Goal: Task Accomplishment & Management: Complete application form

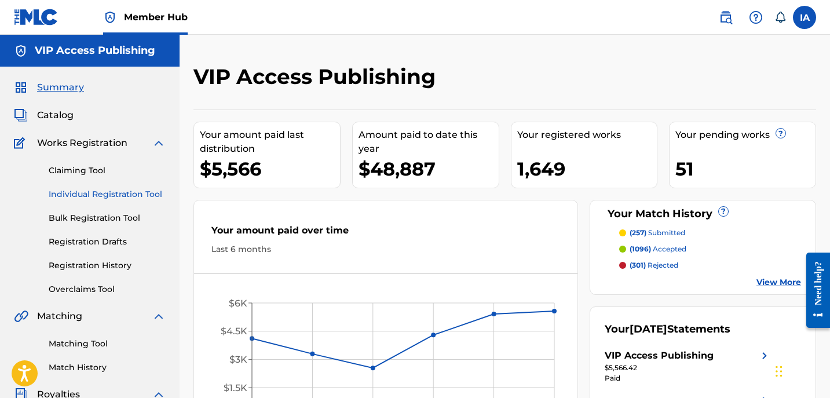
click at [105, 197] on link "Individual Registration Tool" at bounding box center [107, 194] width 117 height 12
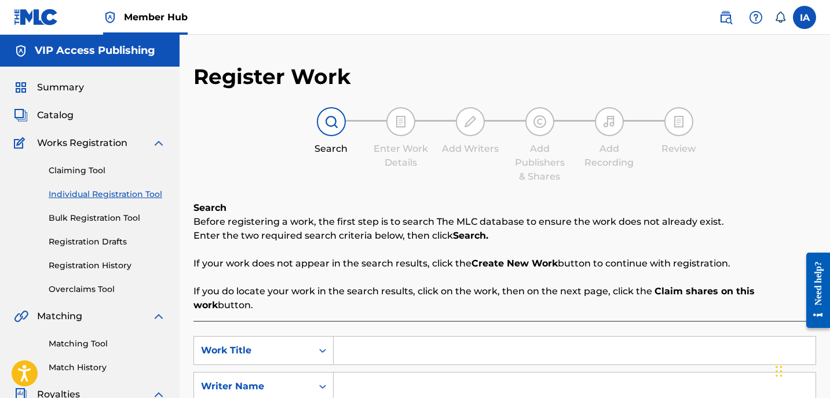
click at [559, 338] on input "Search Form" at bounding box center [575, 351] width 482 height 28
paste input "USE MY VOICE EDIT"
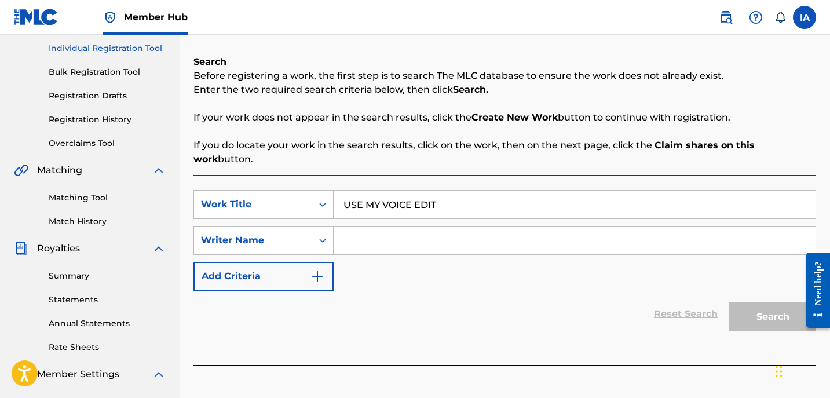
scroll to position [205, 0]
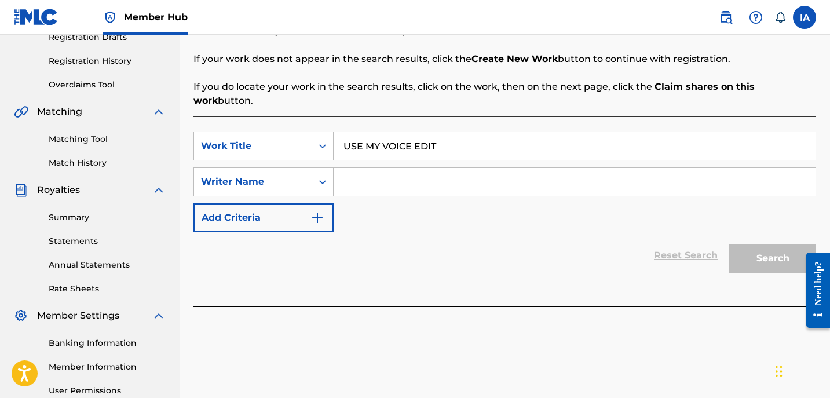
type input "USE MY VOICE EDIT"
click at [549, 169] on input "Search Form" at bounding box center [575, 182] width 482 height 28
paste input "[PERSON_NAME]"
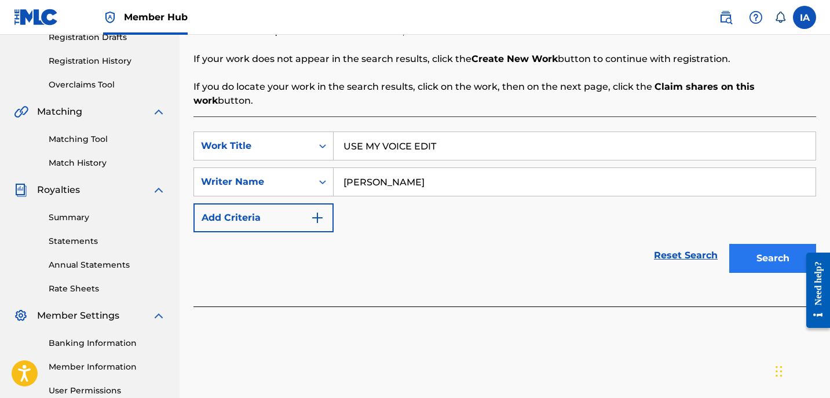
type input "[PERSON_NAME]"
click at [759, 255] on button "Search" at bounding box center [773, 258] width 87 height 29
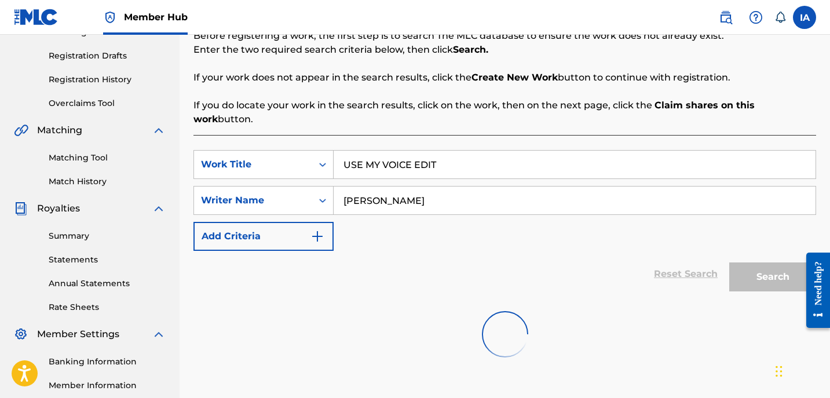
scroll to position [213, 0]
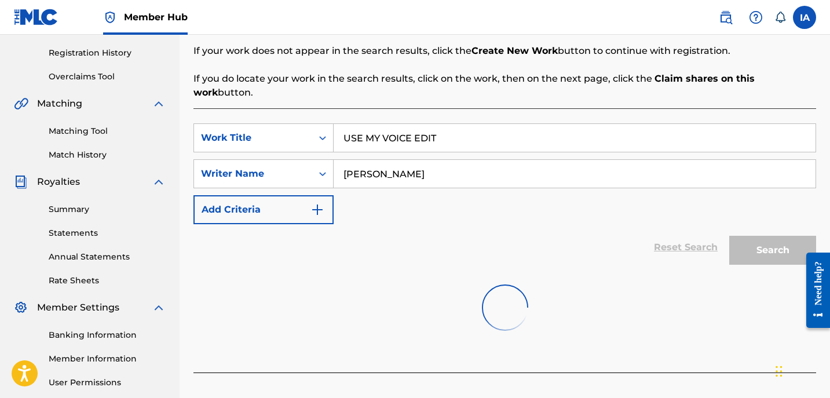
click at [542, 271] on div at bounding box center [505, 308] width 623 height 74
click at [622, 160] on input "[PERSON_NAME]" at bounding box center [575, 174] width 482 height 28
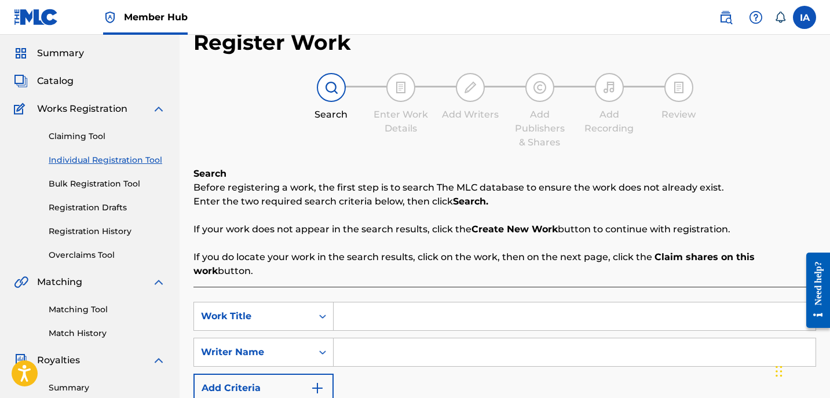
scroll to position [51, 0]
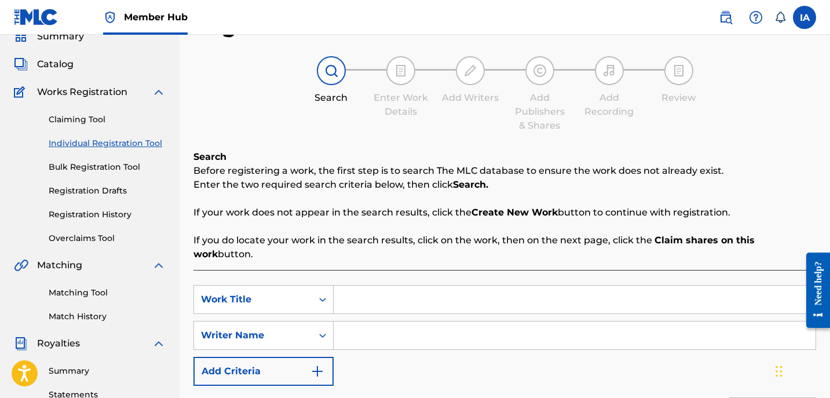
click at [508, 327] on input "Search Form" at bounding box center [575, 336] width 482 height 28
paste input "DAVINA JOY"
type input "DAVINA JOY"
click at [490, 286] on input "Search Form" at bounding box center [575, 300] width 482 height 28
paste input "USE MY VOICE EDIT"
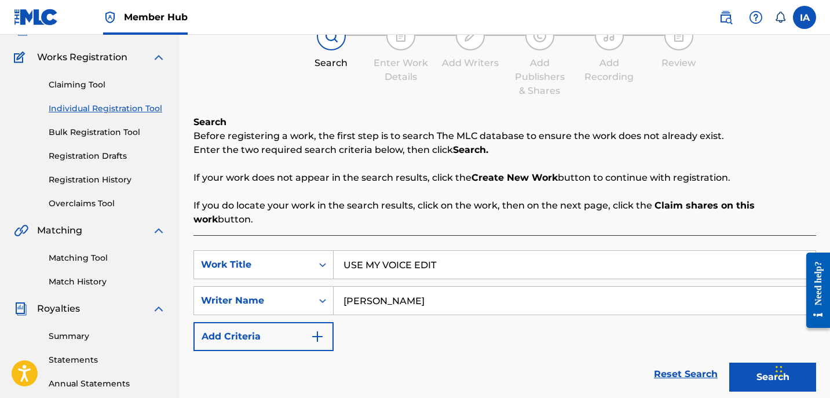
scroll to position [95, 0]
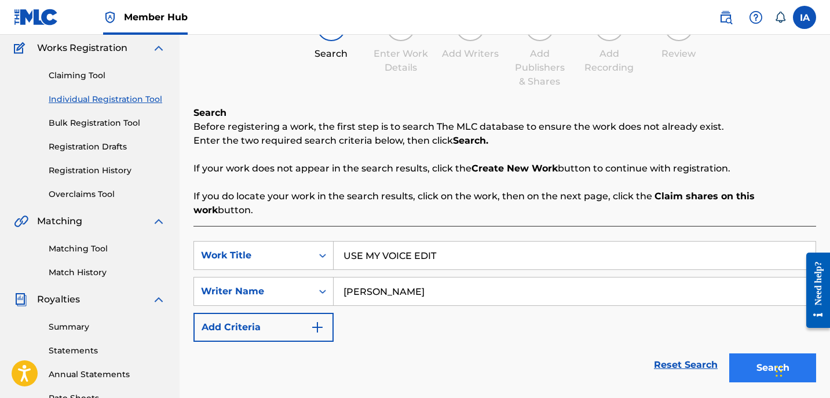
type input "USE MY VOICE EDIT"
click at [742, 354] on button "Search" at bounding box center [773, 368] width 87 height 29
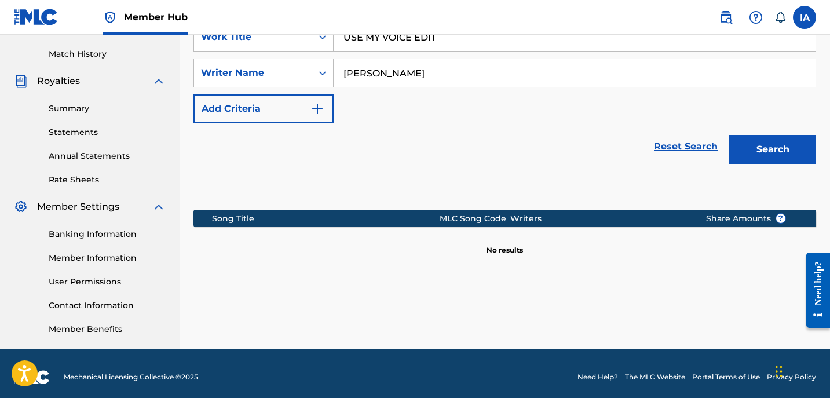
scroll to position [320, 0]
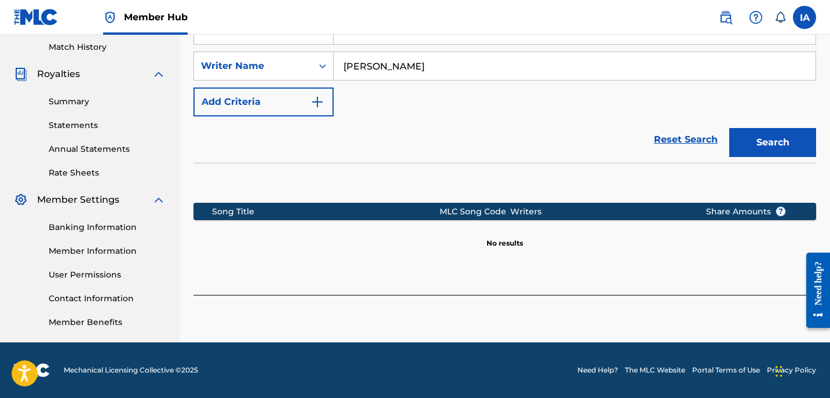
click at [617, 85] on div "SearchWithCriteria3041fa96-da83-4fa6-823e-2c7ee8acf917 Work Title USE MY VOICE …" at bounding box center [505, 66] width 623 height 101
click at [774, 132] on button "Search" at bounding box center [773, 142] width 87 height 29
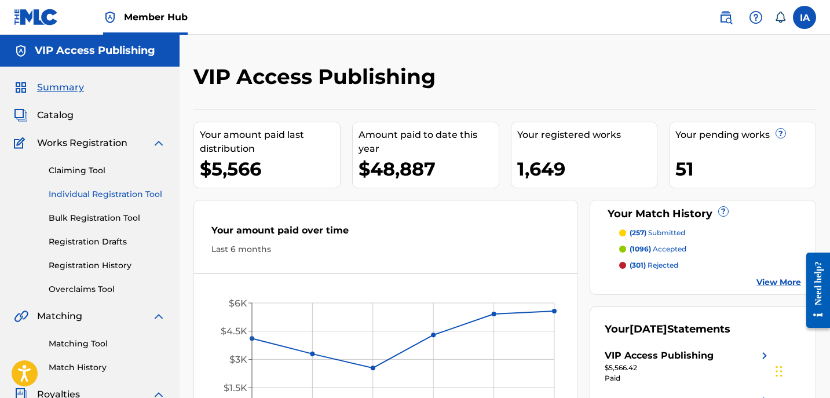
click at [99, 197] on link "Individual Registration Tool" at bounding box center [107, 194] width 117 height 12
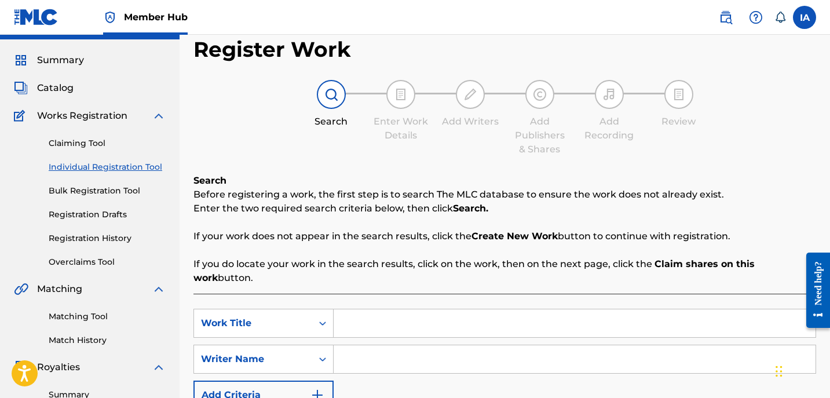
scroll to position [39, 0]
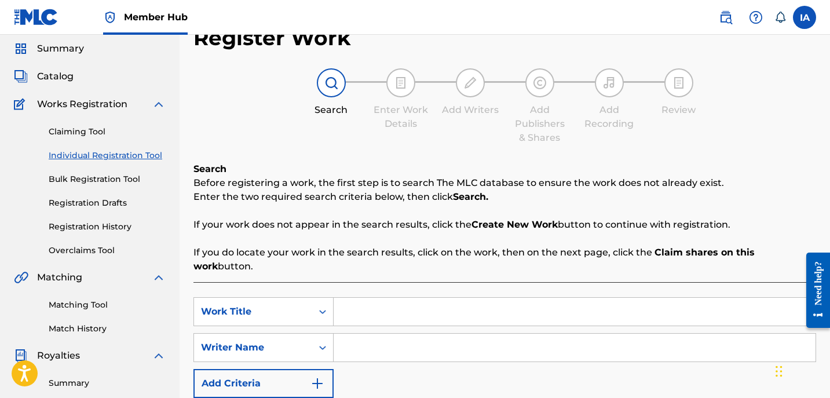
click at [514, 298] on input "Search Form" at bounding box center [575, 312] width 482 height 28
paste input "USE MY VOICE EDIT"
type input "USE MY VOICE EDIT"
click at [431, 338] on input "Search Form" at bounding box center [575, 348] width 482 height 28
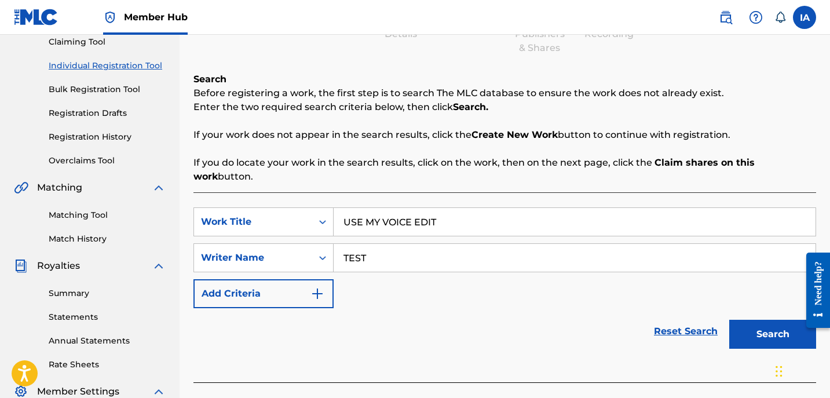
scroll to position [139, 0]
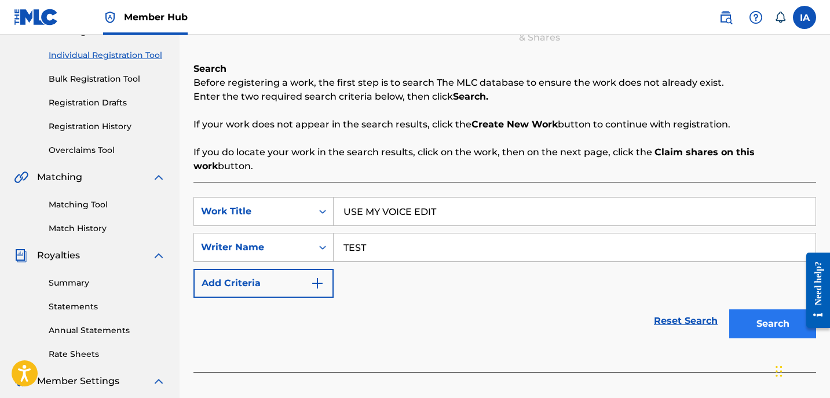
type input "TEST"
click at [773, 314] on button "Search" at bounding box center [773, 323] width 87 height 29
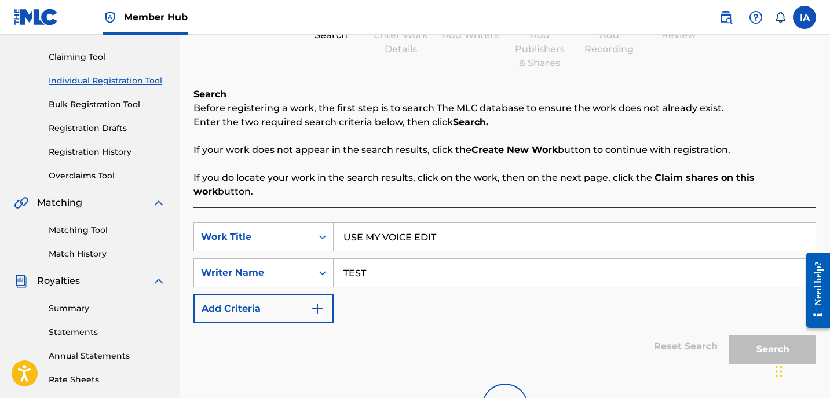
scroll to position [113, 0]
click at [569, 263] on input "TEST" at bounding box center [575, 274] width 482 height 28
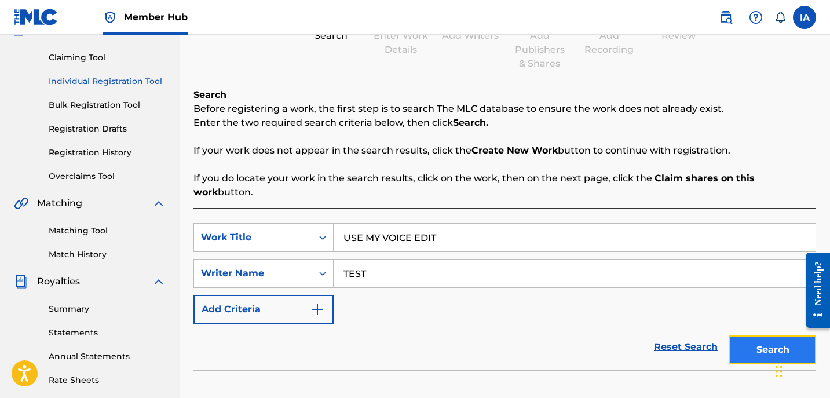
click at [754, 336] on button "Search" at bounding box center [773, 350] width 87 height 29
click at [760, 344] on button "Search" at bounding box center [773, 350] width 87 height 29
click at [748, 337] on button "Search" at bounding box center [773, 350] width 87 height 29
